Goal: Communication & Community: Answer question/provide support

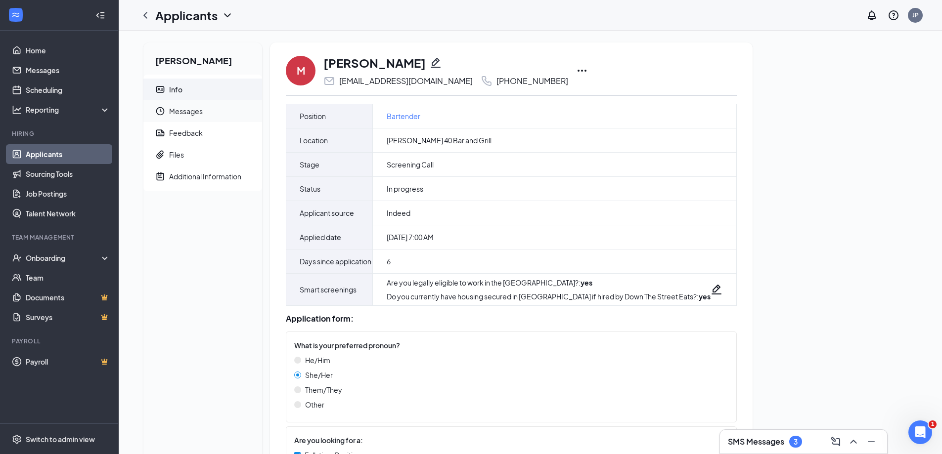
click at [172, 112] on span "Messages" at bounding box center [211, 111] width 85 height 22
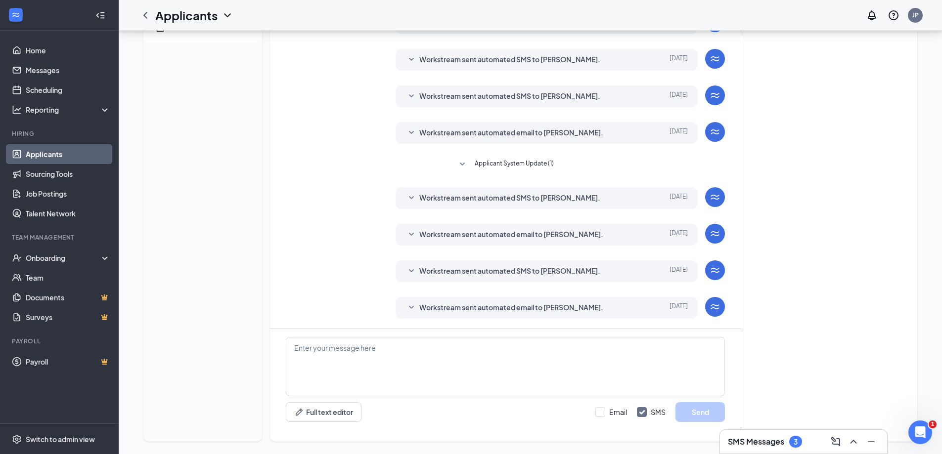
scroll to position [156, 0]
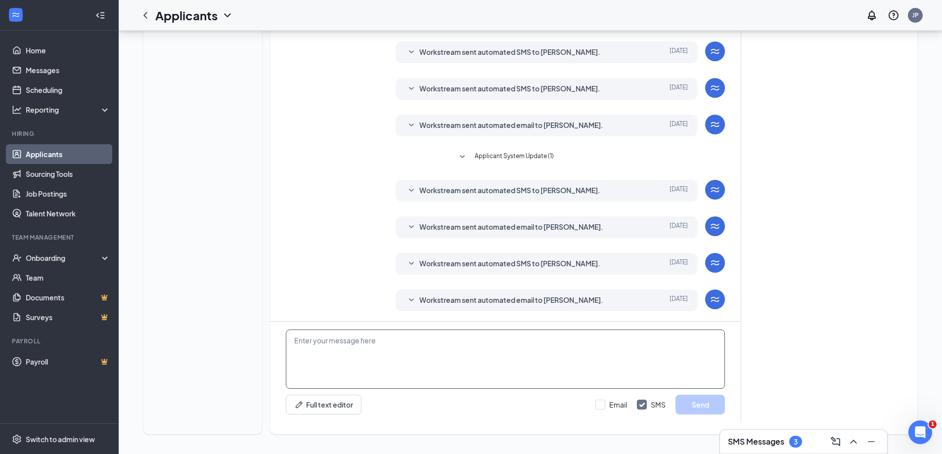
click at [446, 357] on textarea at bounding box center [505, 359] width 439 height 59
click at [507, 345] on textarea "Good Evening [PERSON_NAME]! I just called you for the scheduled screen clal [DA…" at bounding box center [505, 359] width 439 height 59
click at [600, 340] on textarea "Good Evening [PERSON_NAME]! I just called you for the scheduled screen call [DA…" at bounding box center [505, 359] width 439 height 59
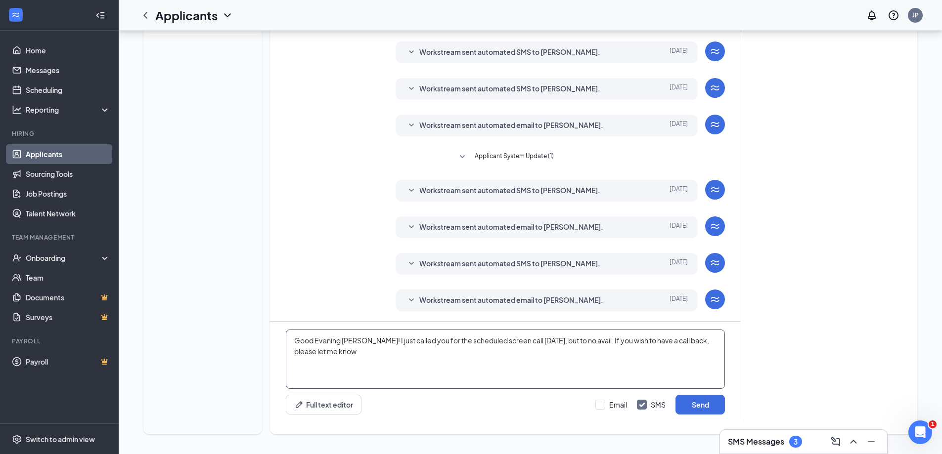
drag, startPoint x: 586, startPoint y: 339, endPoint x: 597, endPoint y: 351, distance: 16.5
click at [597, 351] on textarea "Good Evening [PERSON_NAME]! I just called you for the scheduled screen call [DA…" at bounding box center [505, 359] width 439 height 59
type textarea "Good Evening [PERSON_NAME]! I just called you for the scheduled screen call [DA…"
click at [608, 401] on input "Email" at bounding box center [611, 405] width 32 height 10
checkbox input "true"
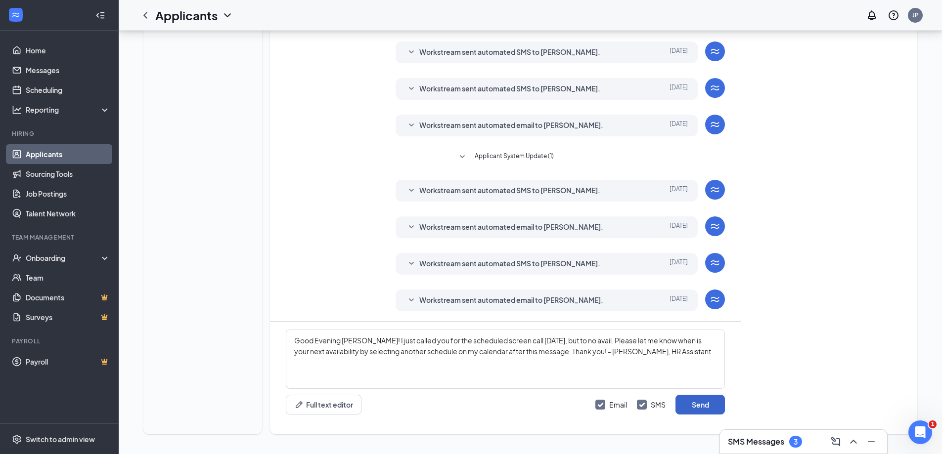
click at [690, 401] on button "Send" at bounding box center [699, 405] width 49 height 20
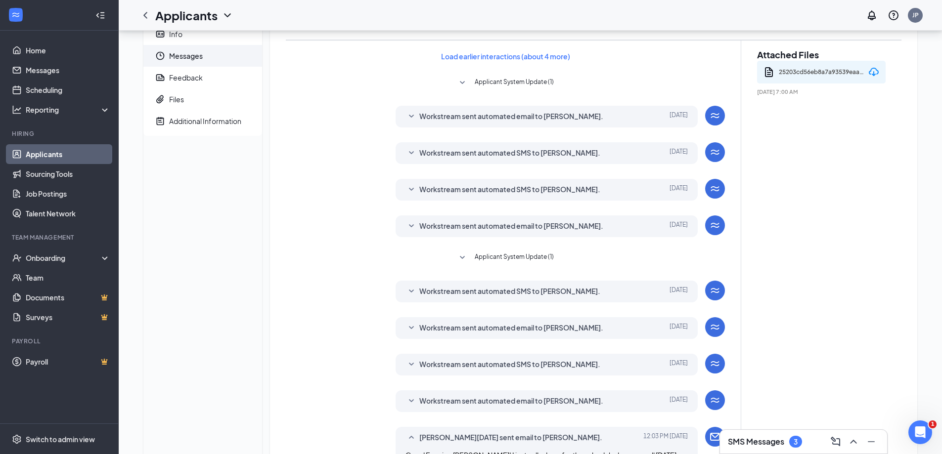
scroll to position [0, 0]
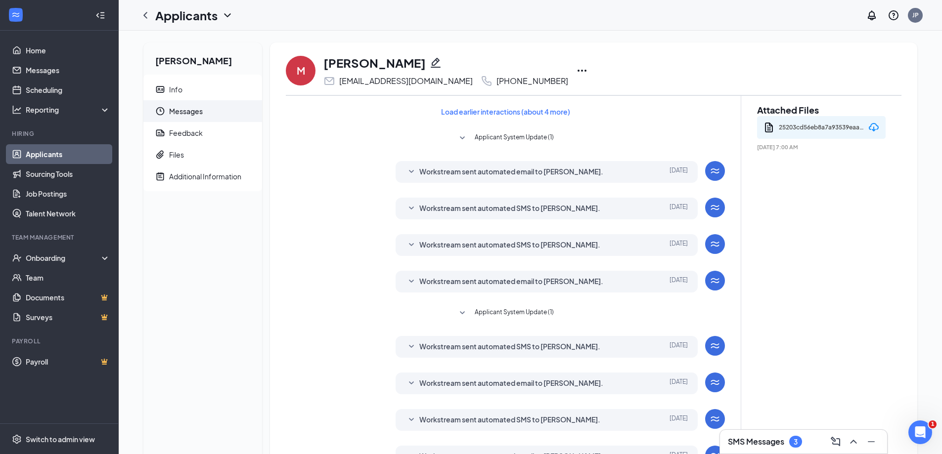
click at [577, 71] on icon "Ellipses" at bounding box center [581, 71] width 9 height 2
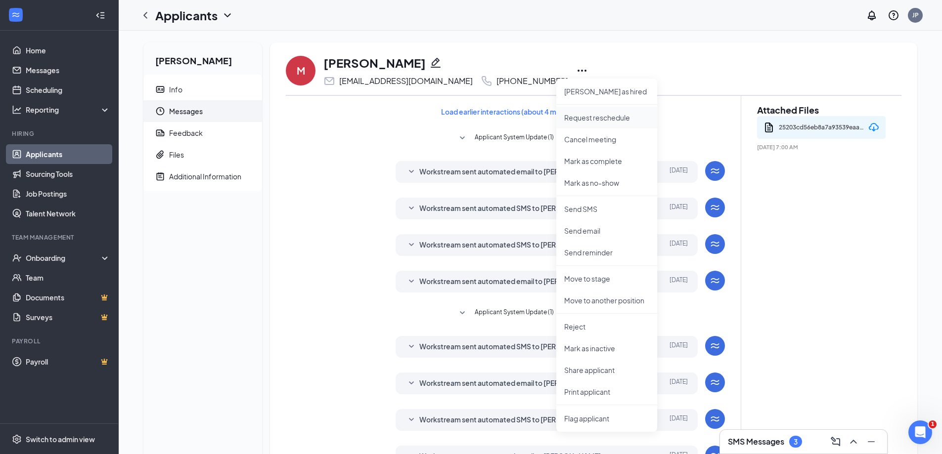
click at [587, 118] on p "Request reschedule" at bounding box center [606, 118] width 85 height 10
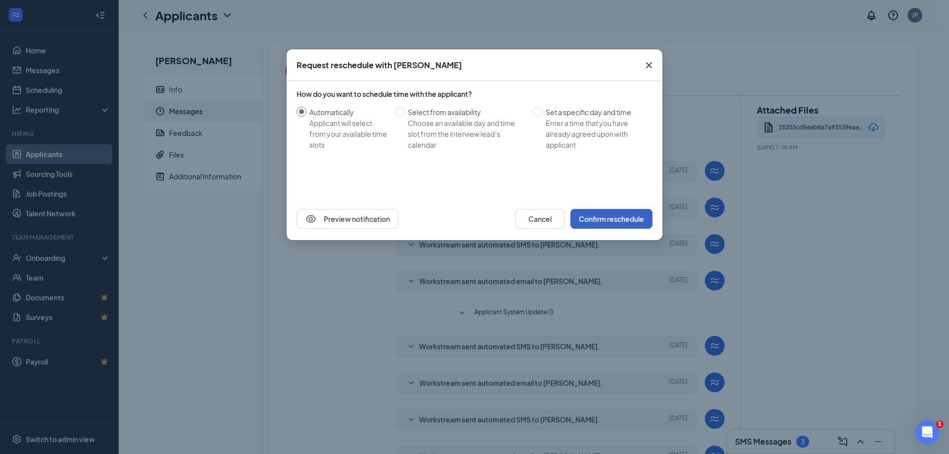
click at [595, 224] on button "Confirm reschedule" at bounding box center [611, 219] width 82 height 20
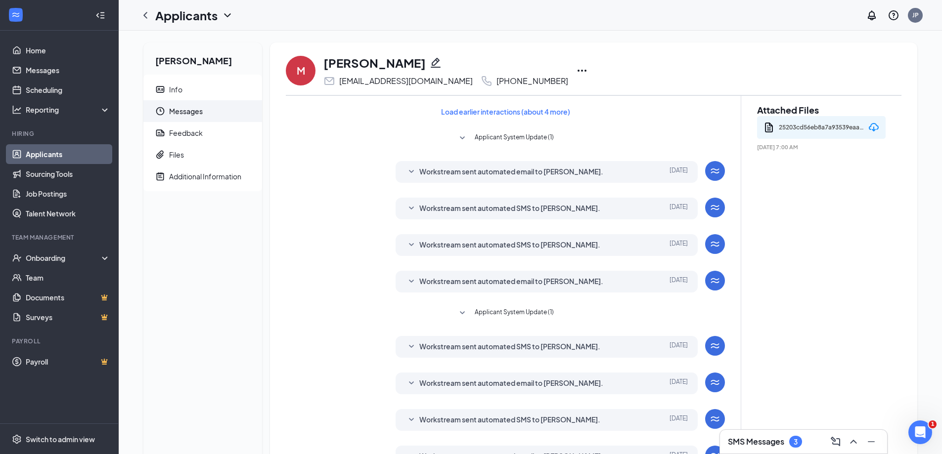
click at [36, 153] on link "Applicants" at bounding box center [68, 154] width 85 height 20
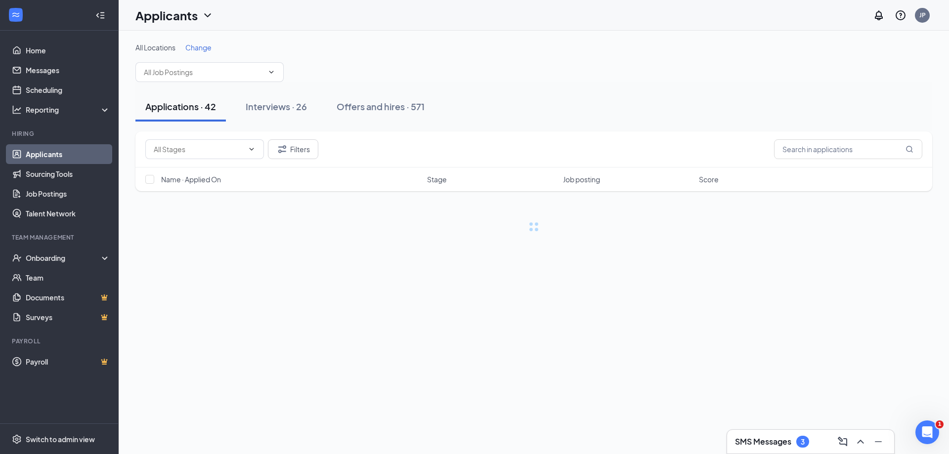
click at [403, 111] on div "Offers and hires · 571" at bounding box center [381, 106] width 88 height 12
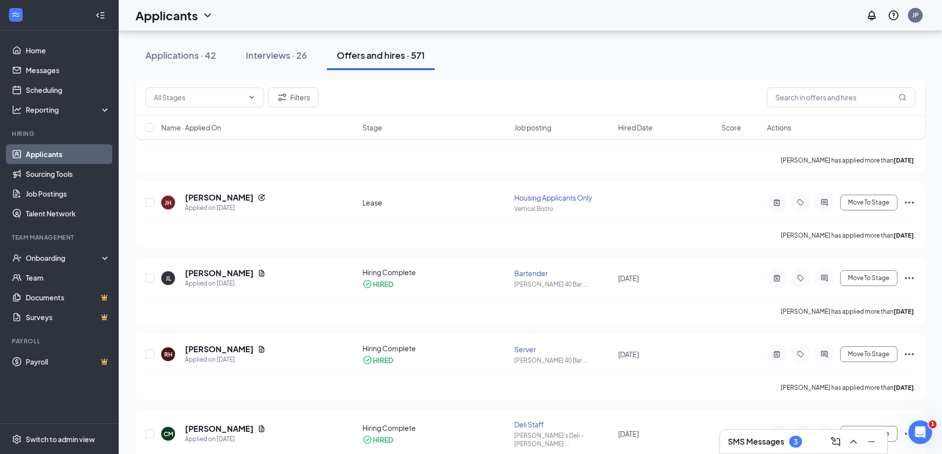
scroll to position [99, 0]
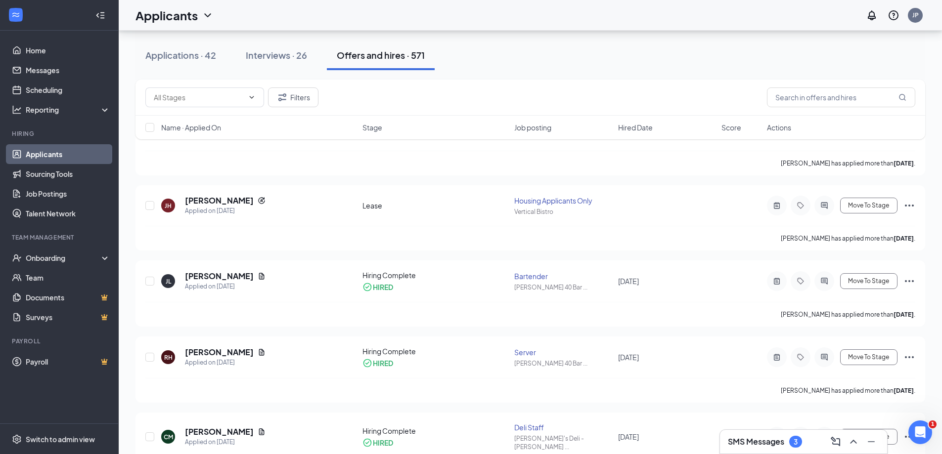
click at [53, 163] on link "Applicants" at bounding box center [68, 154] width 85 height 20
